Goal: Communication & Community: Participate in discussion

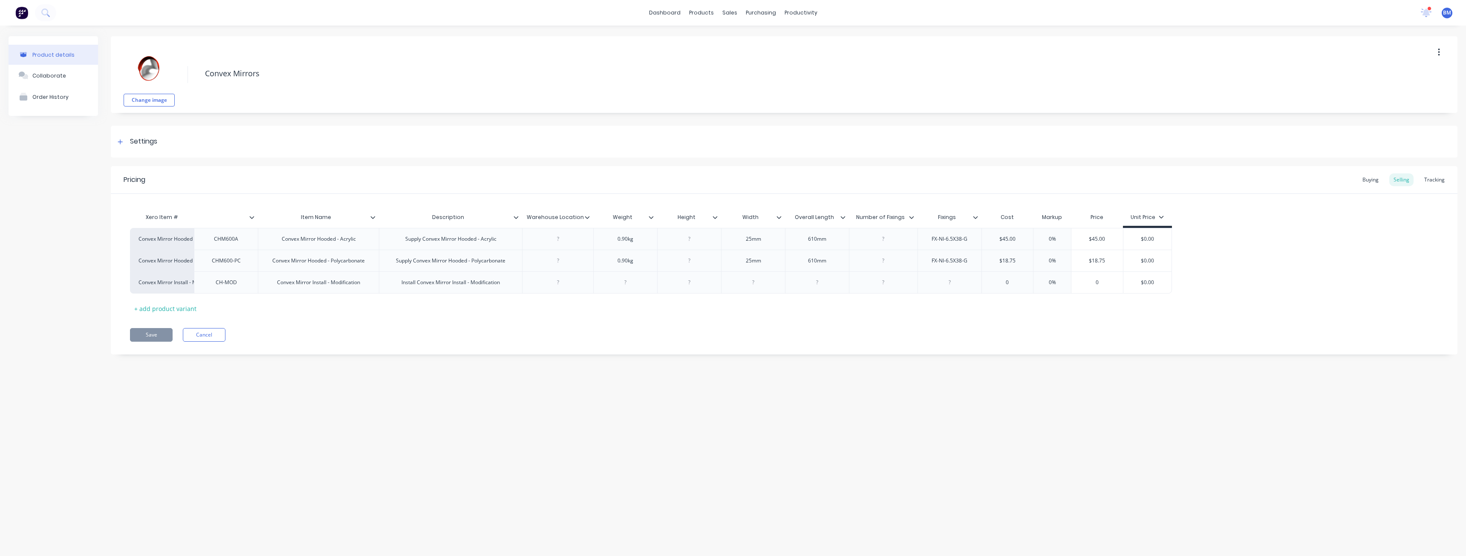
click at [39, 214] on div "Product details Collaborate Order History" at bounding box center [53, 201] width 89 height 331
click at [747, 39] on div "Sales Orders" at bounding box center [760, 41] width 35 height 8
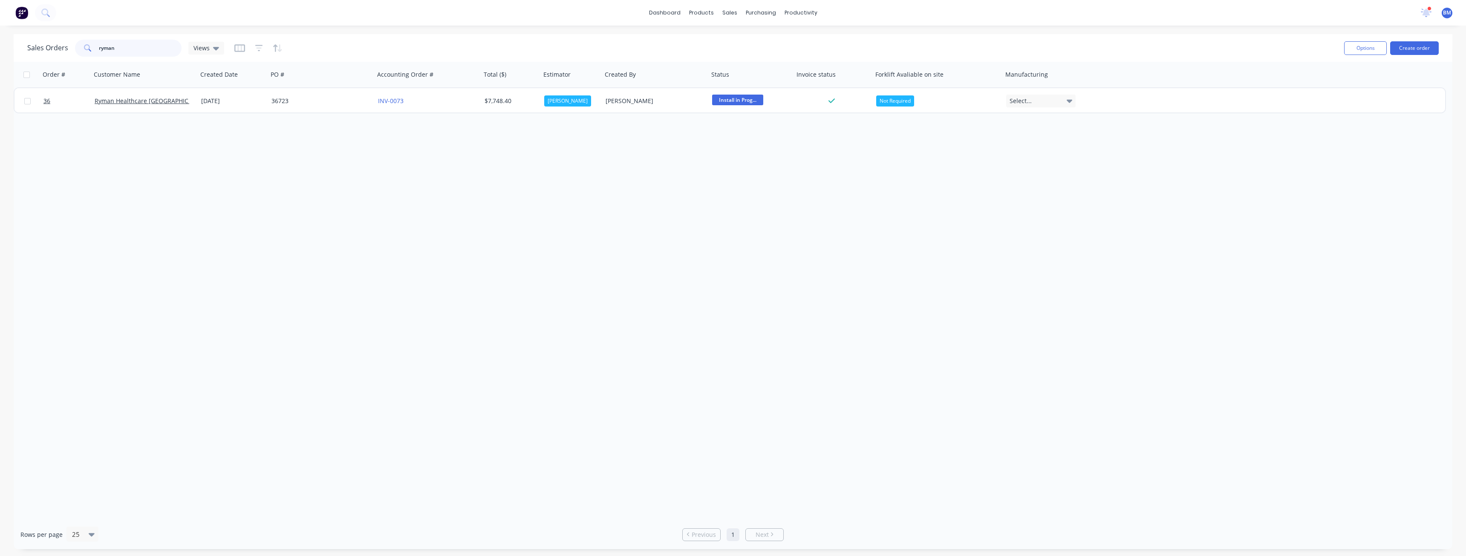
drag, startPoint x: 122, startPoint y: 49, endPoint x: 97, endPoint y: 50, distance: 25.6
click at [97, 50] on div "ryman" at bounding box center [128, 48] width 107 height 17
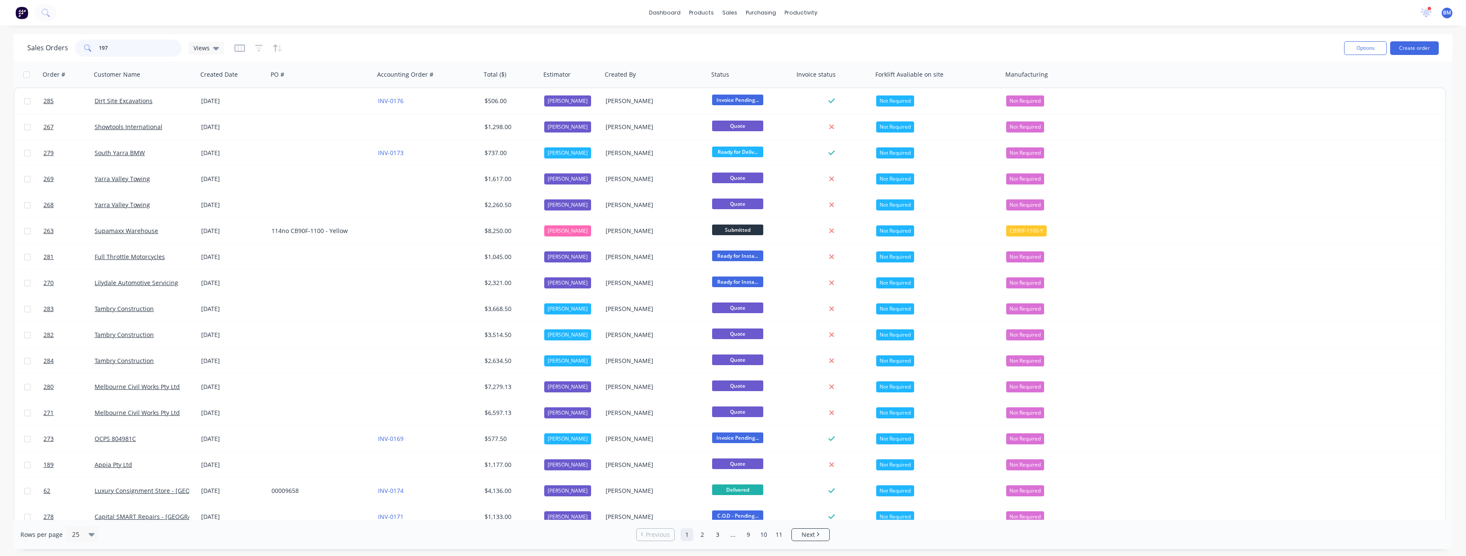
type input "197"
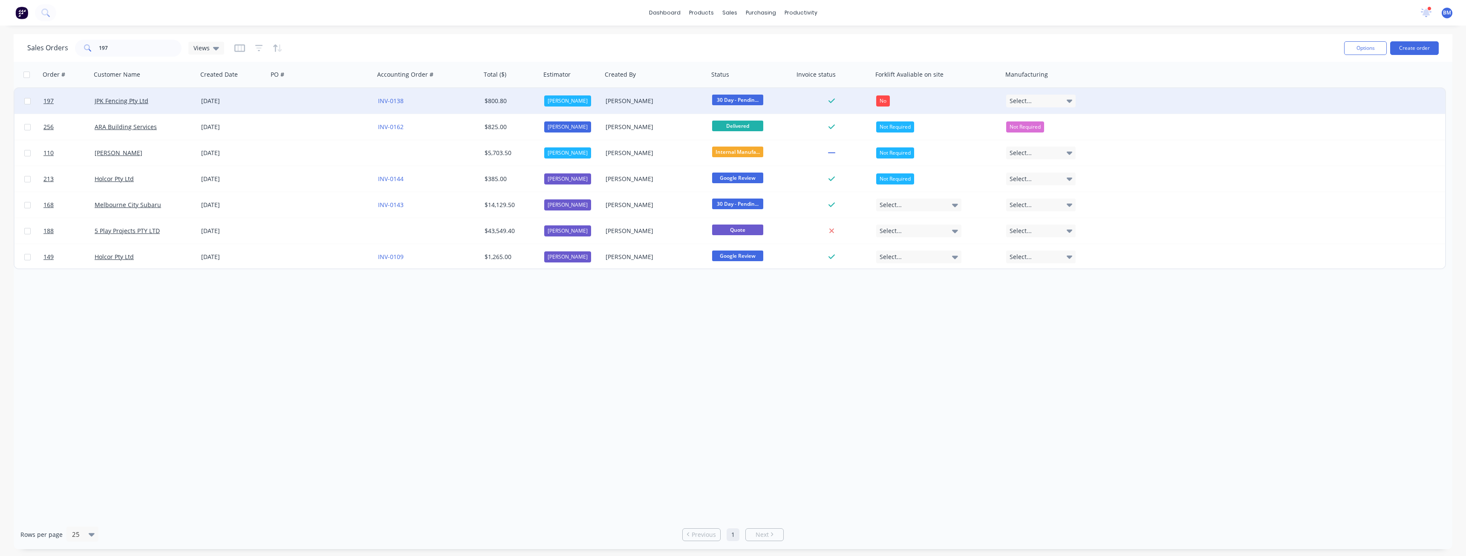
click at [175, 98] on div "JPK Fencing Pty Ltd" at bounding box center [142, 101] width 95 height 9
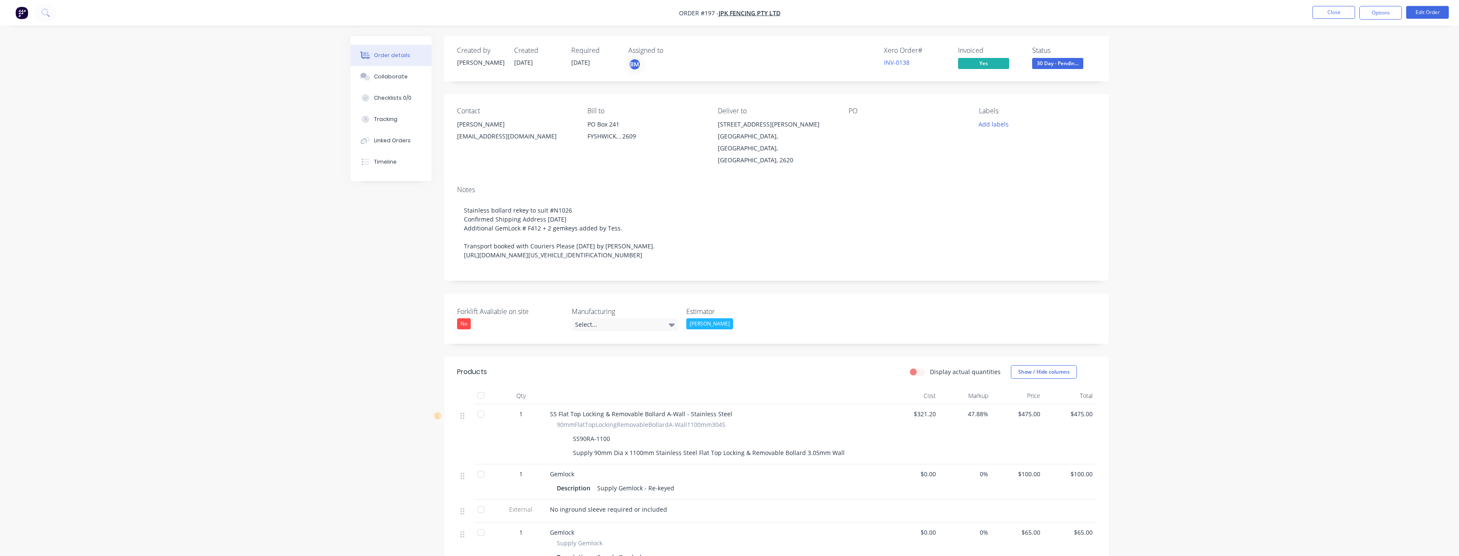
click at [275, 202] on div "Order details Collaborate Checklists 0/0 Tracking Linked Orders Timeline Order …" at bounding box center [729, 399] width 1459 height 799
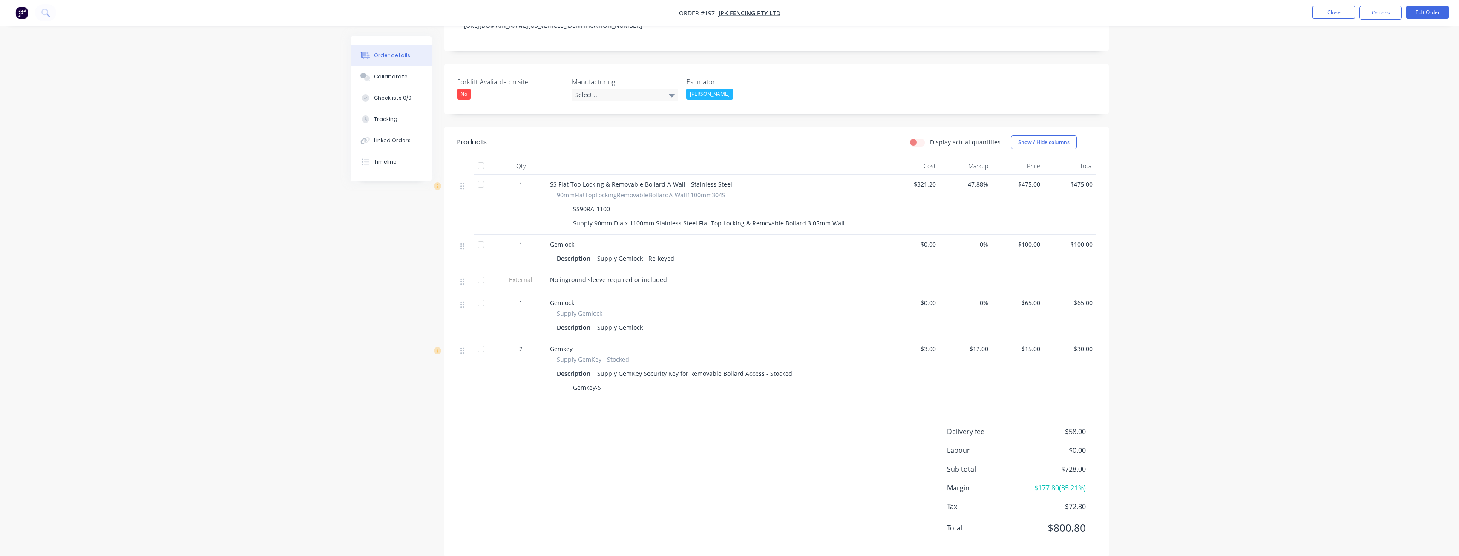
scroll to position [231, 0]
click at [290, 346] on div "Order details Collaborate Checklists 0/0 Tracking Linked Orders Timeline Order …" at bounding box center [729, 168] width 1459 height 799
click at [387, 73] on div "Collaborate" at bounding box center [391, 77] width 34 height 8
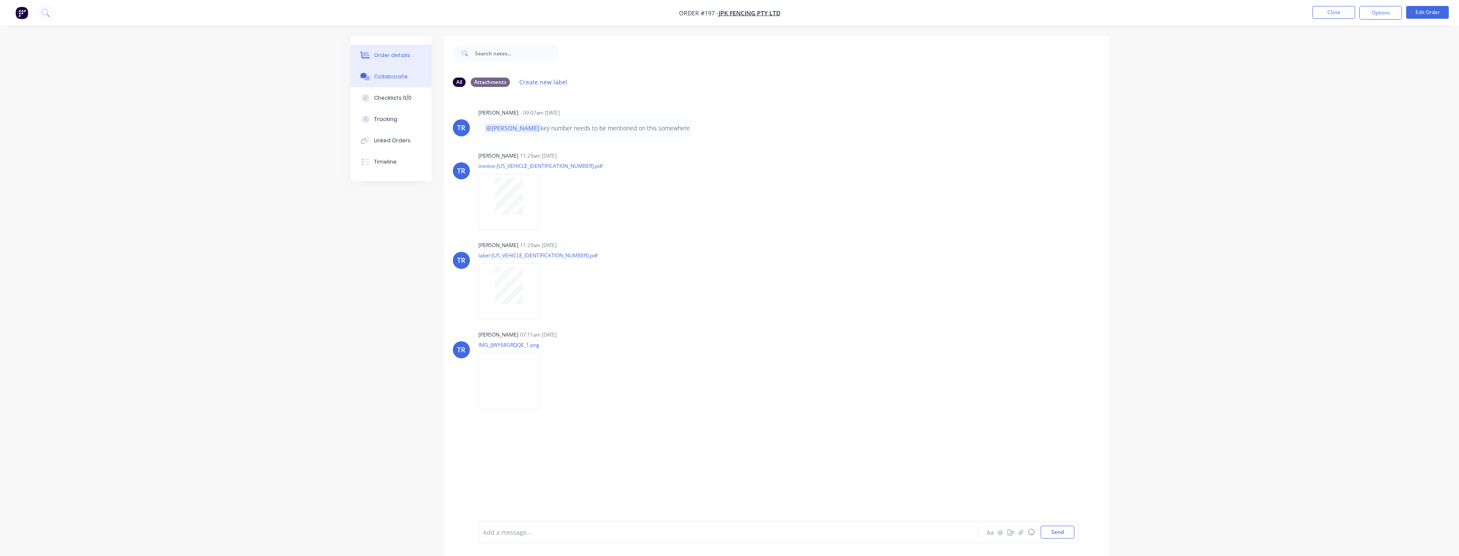
click at [388, 52] on div "Order details" at bounding box center [392, 56] width 36 height 8
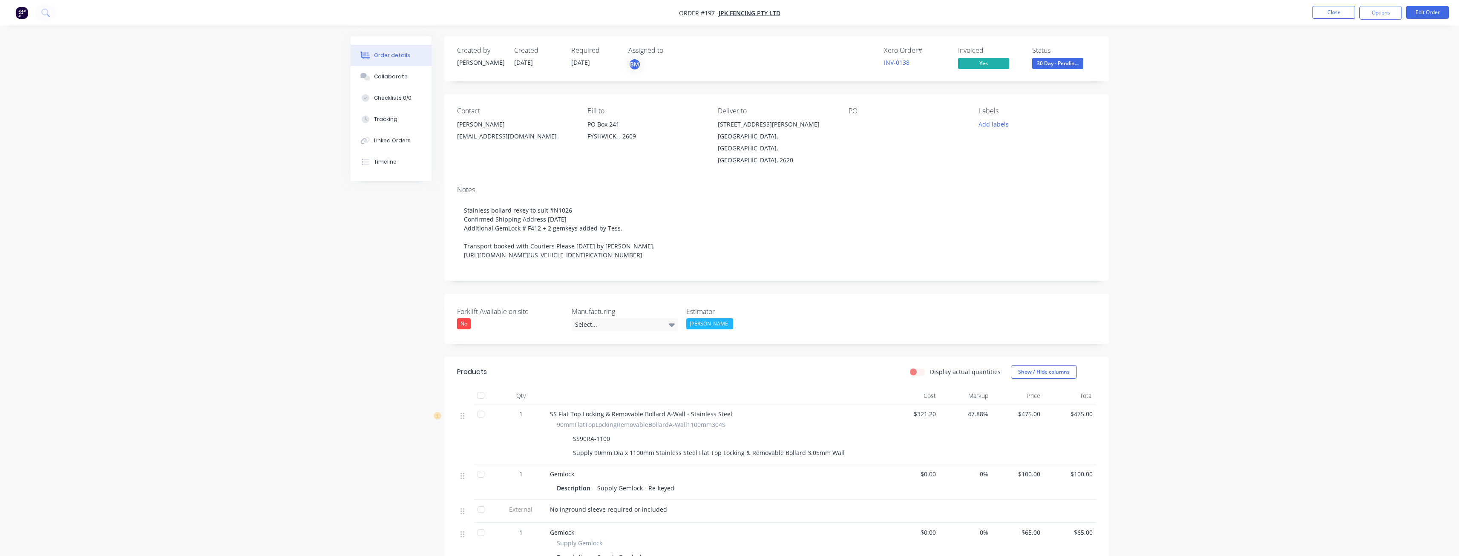
click at [185, 162] on div "Order details Collaborate Checklists 0/0 Tracking Linked Orders Timeline Order …" at bounding box center [729, 399] width 1459 height 799
click at [383, 73] on div "Collaborate" at bounding box center [391, 77] width 34 height 8
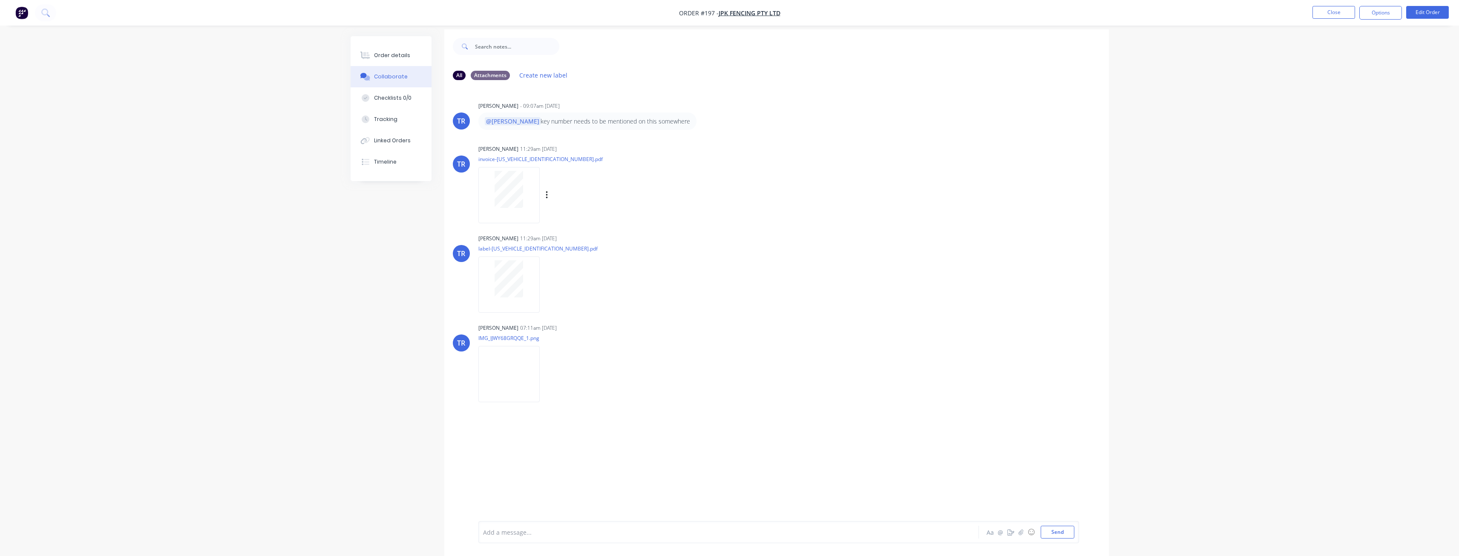
scroll to position [13, 0]
click at [499, 534] on div at bounding box center [705, 532] width 443 height 9
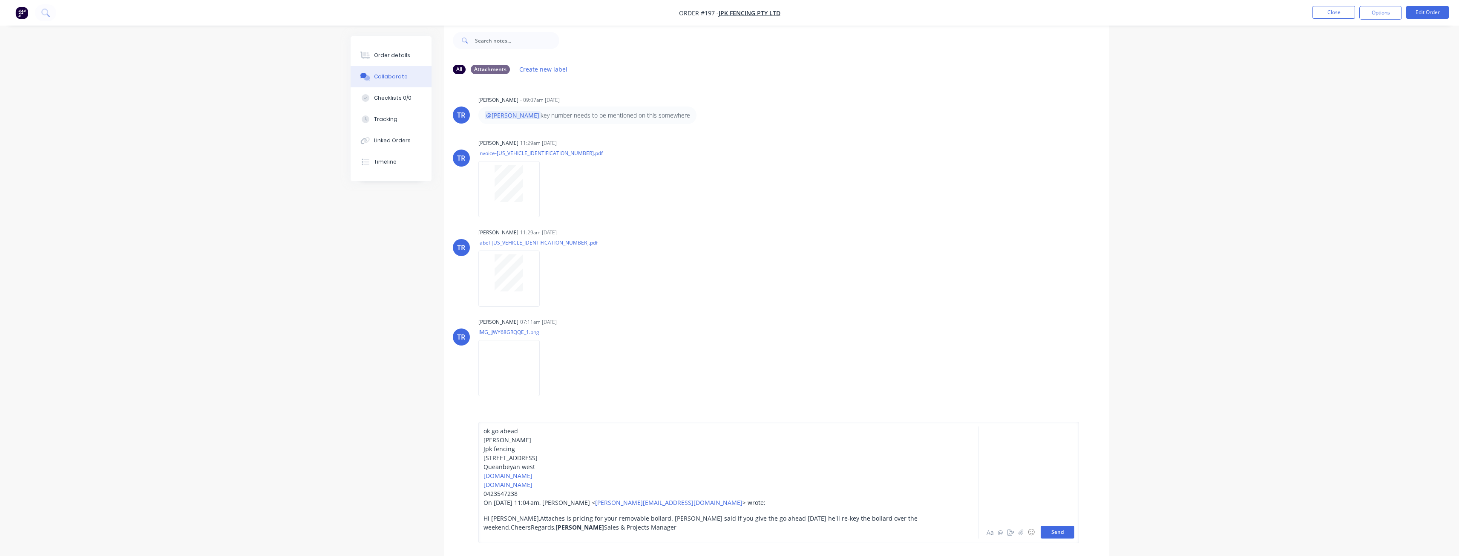
click at [1059, 530] on button "Send" at bounding box center [1058, 532] width 34 height 13
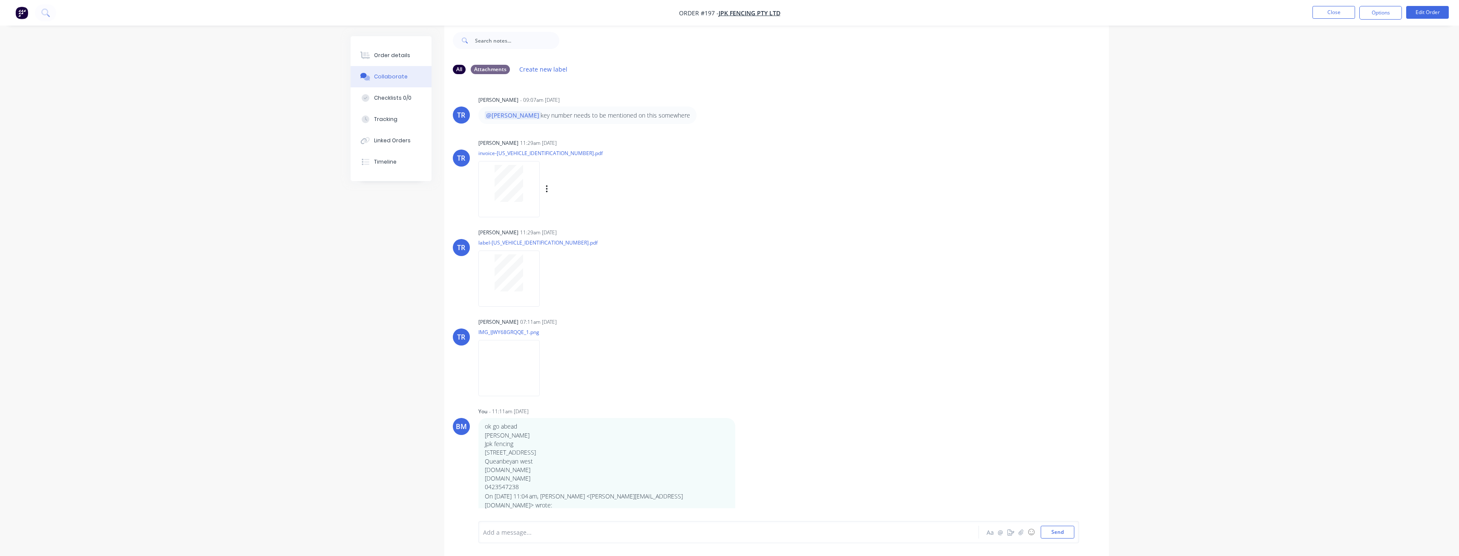
click at [819, 205] on div "TR [PERSON_NAME] 11:29am [DATE] invoice-[US_VEHICLE_IDENTIFICATION_NUMBER].pdf …" at bounding box center [776, 175] width 665 height 77
click at [240, 109] on div "Order details Collaborate Checklists 0/0 Tracking Linked Orders Timeline Order …" at bounding box center [729, 271] width 1459 height 569
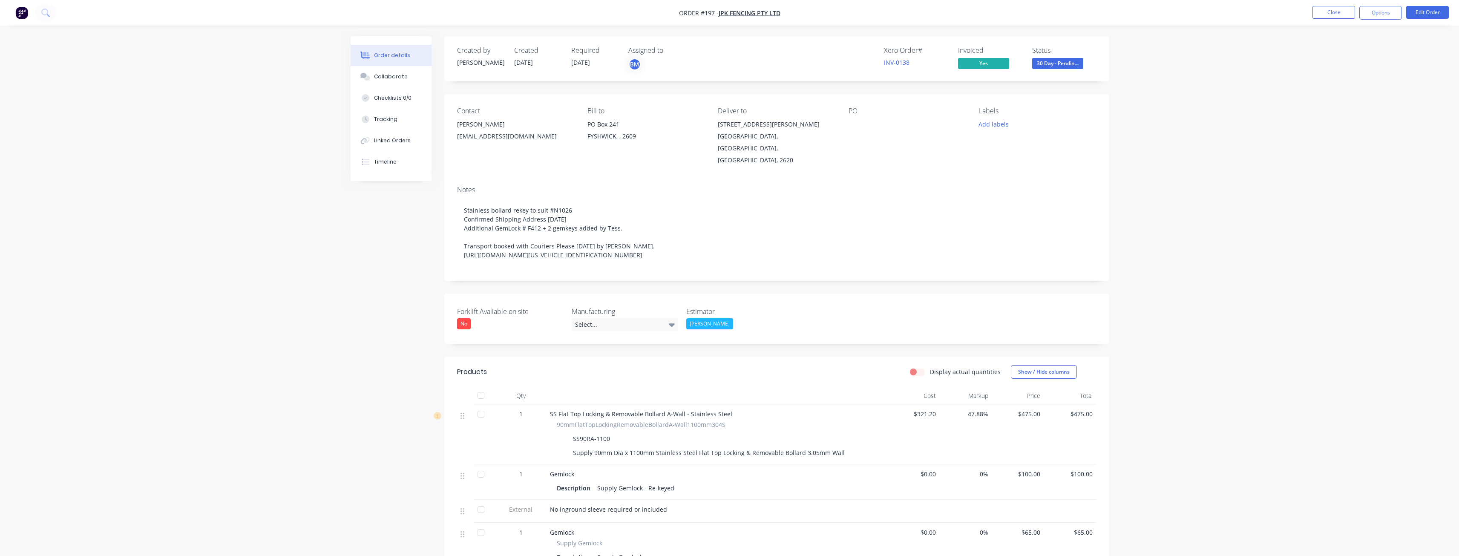
click at [23, 10] on img "button" at bounding box center [21, 12] width 13 height 13
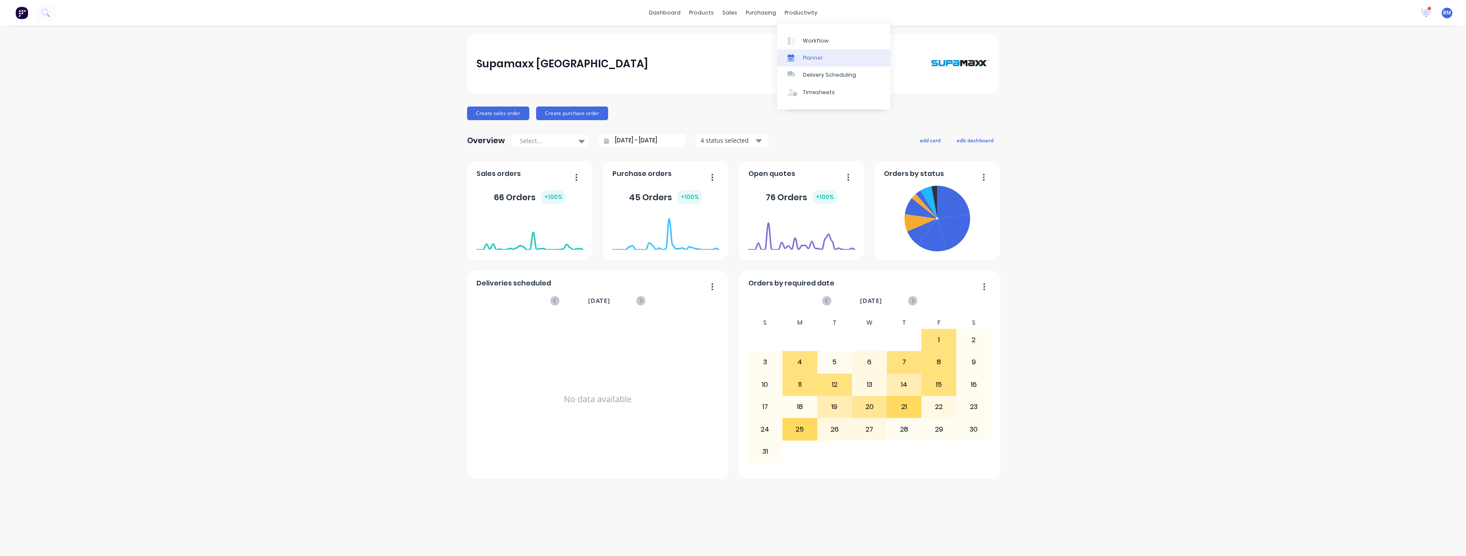
click at [809, 55] on div "Planner" at bounding box center [813, 58] width 20 height 8
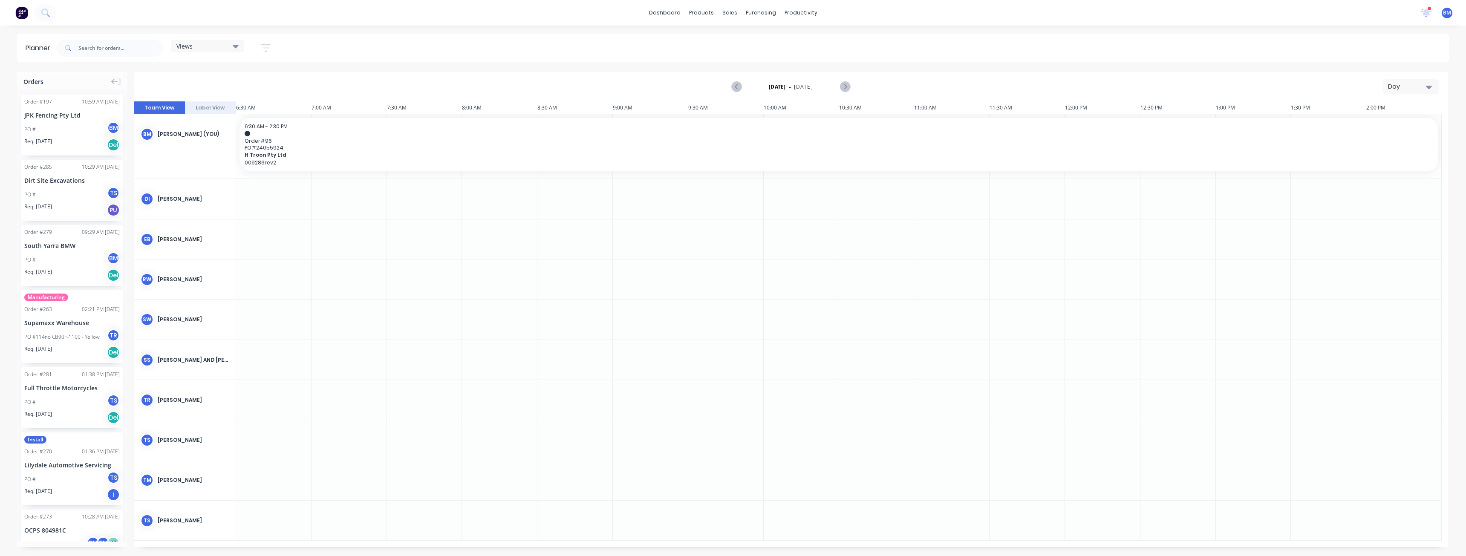
click at [1411, 89] on div "Day" at bounding box center [1407, 86] width 39 height 9
click at [1373, 144] on div "Month" at bounding box center [1395, 143] width 84 height 17
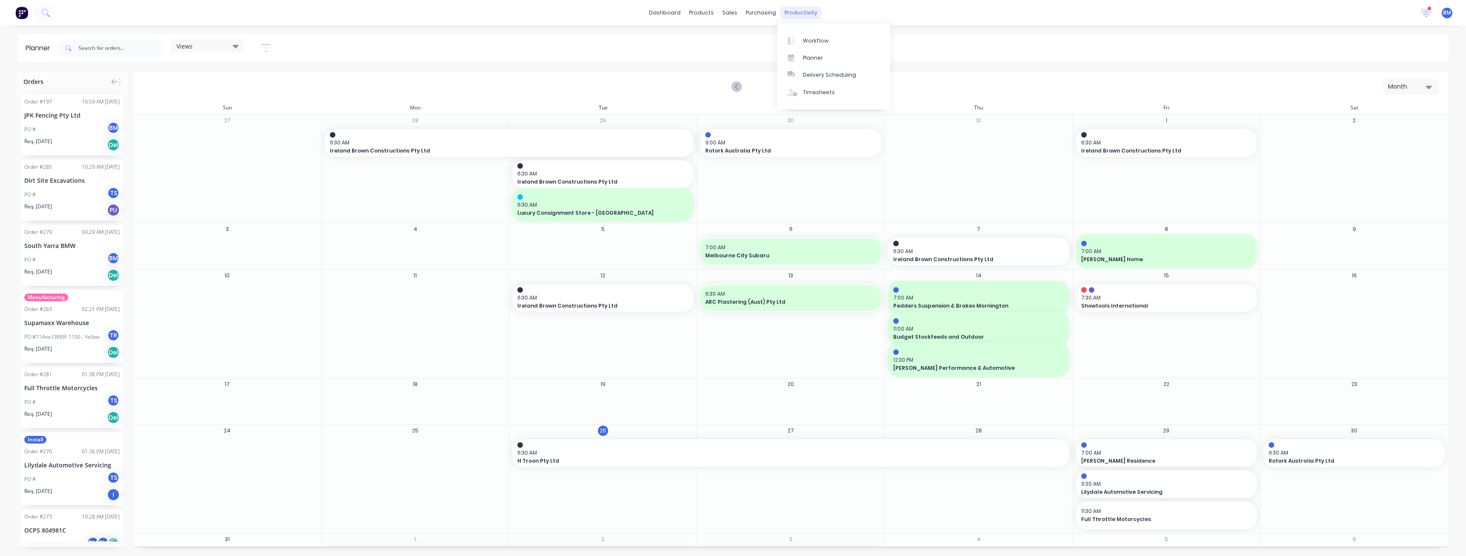
click at [792, 14] on div "productivity" at bounding box center [800, 12] width 41 height 13
click at [817, 54] on div "Planner" at bounding box center [813, 58] width 20 height 8
click at [812, 58] on div "Planner" at bounding box center [813, 58] width 20 height 8
click at [942, 44] on div "Views Save new view None (Default) edit Show/Hide users Show/Hide orders Filter…" at bounding box center [752, 48] width 1394 height 26
click at [849, 86] on icon "Next page" at bounding box center [844, 87] width 10 height 10
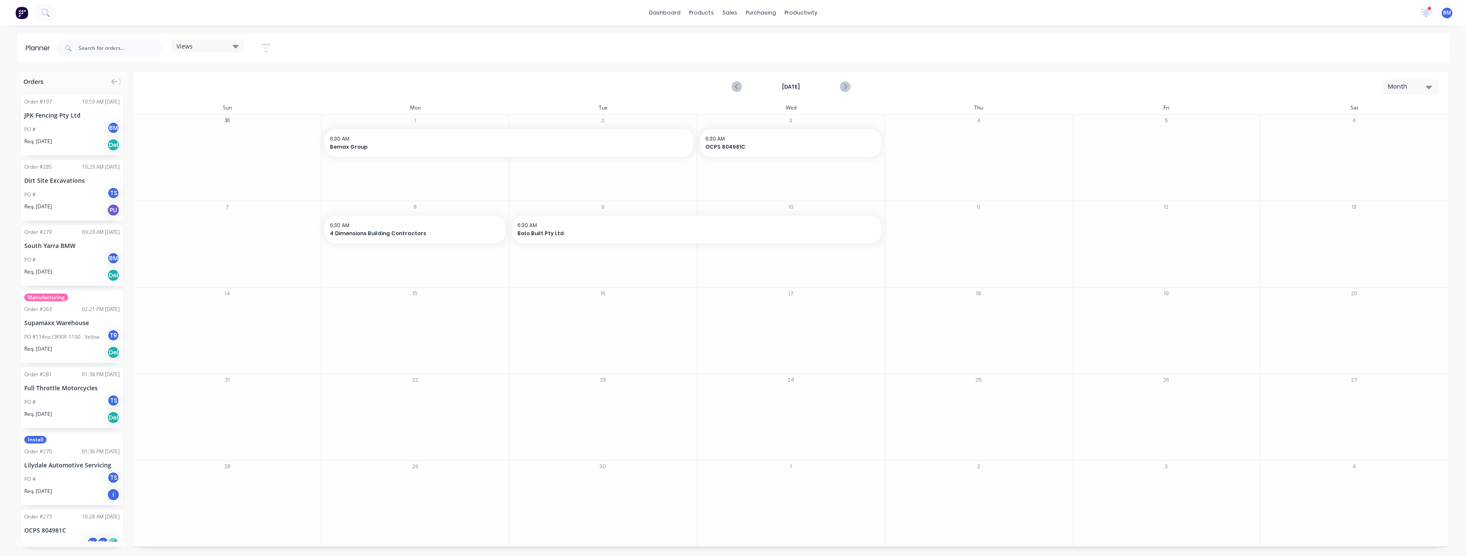
click at [483, 80] on div "[DATE] Month" at bounding box center [791, 87] width 1312 height 28
click at [487, 49] on div "Views Save new view None (Default) edit Show/Hide users Show/Hide orders Filter…" at bounding box center [752, 48] width 1394 height 26
drag, startPoint x: 334, startPoint y: 143, endPoint x: 335, endPoint y: 266, distance: 123.6
drag, startPoint x: 454, startPoint y: 259, endPoint x: 572, endPoint y: 271, distance: 118.5
